Goal: Check status: Check status

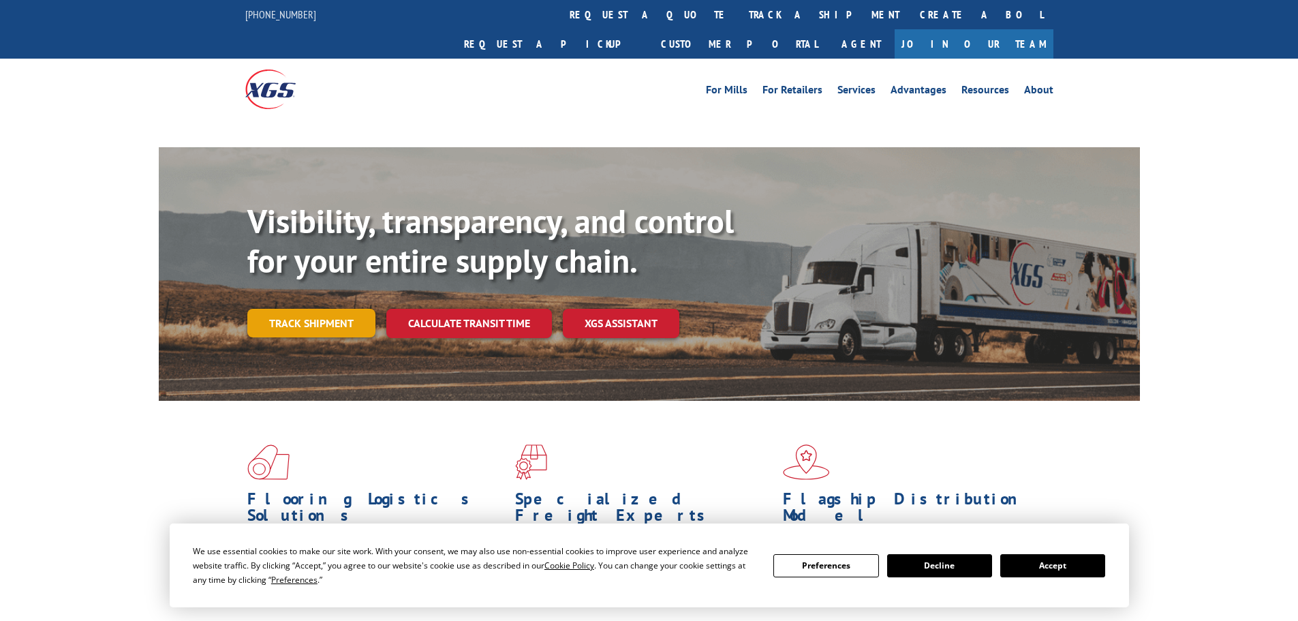
click at [307, 309] on link "Track shipment" at bounding box center [311, 323] width 128 height 29
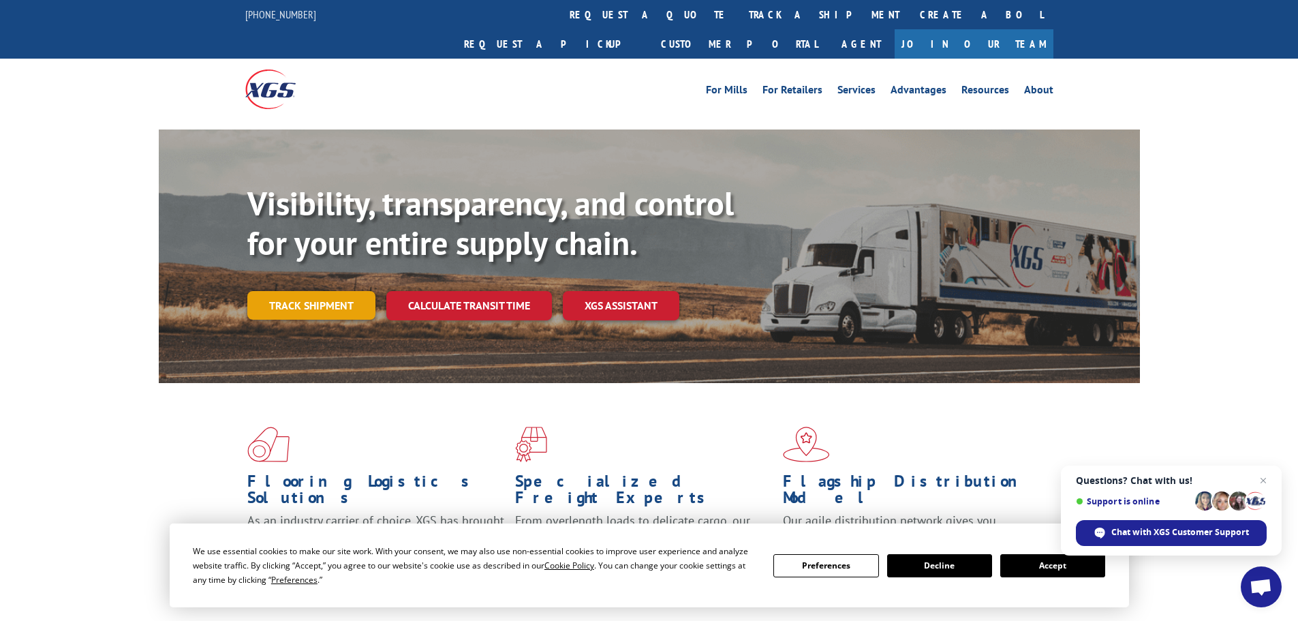
click at [304, 291] on link "Track shipment" at bounding box center [311, 305] width 128 height 29
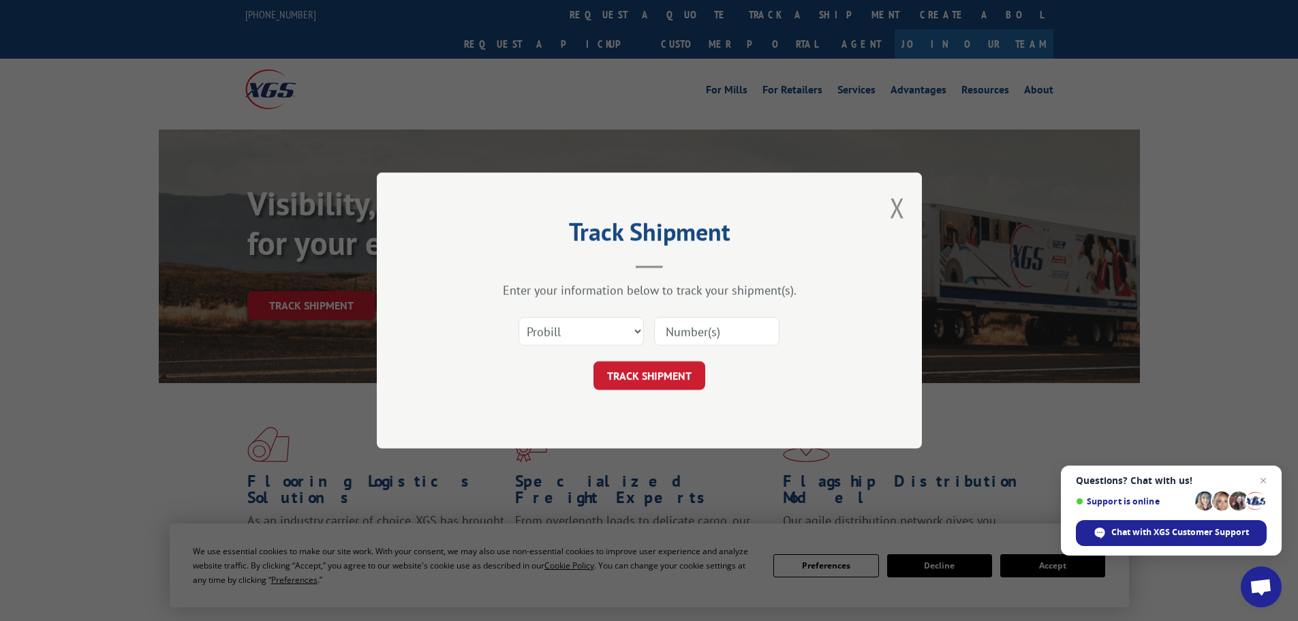
click at [693, 333] on input at bounding box center [716, 331] width 125 height 29
paste input "17692215"
type input "17692215"
click at [671, 383] on button "TRACK SHIPMENT" at bounding box center [649, 375] width 112 height 29
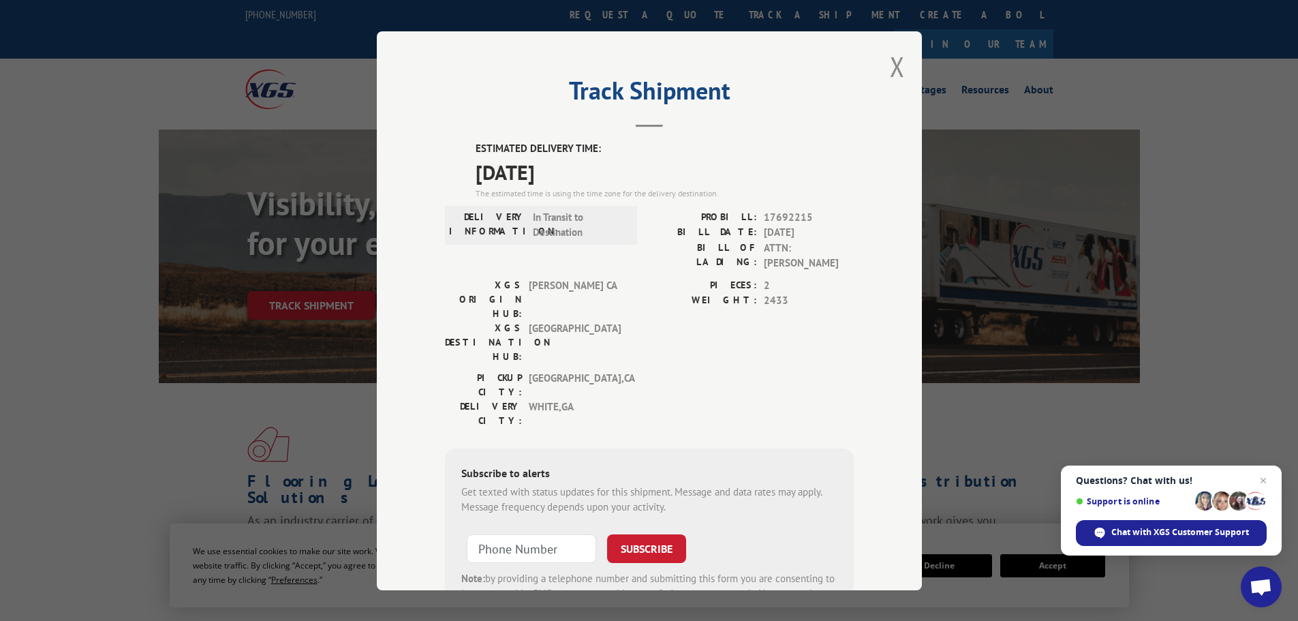
click at [661, 370] on div "[GEOGRAPHIC_DATA]: [GEOGRAPHIC_DATA] , [GEOGRAPHIC_DATA]: [GEOGRAPHIC_DATA] , […" at bounding box center [649, 402] width 409 height 64
